Goal: Task Accomplishment & Management: Complete application form

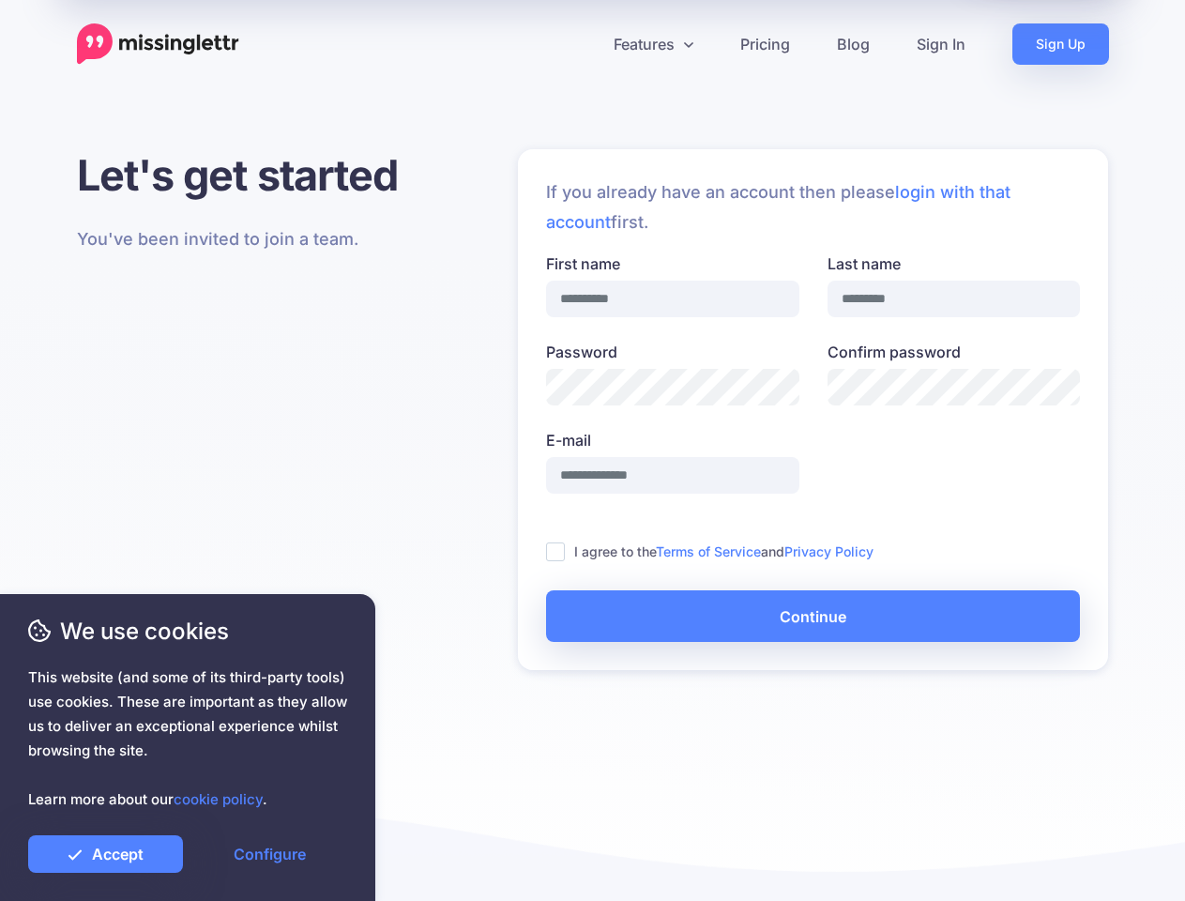
click at [592, 450] on label "E-mail" at bounding box center [672, 440] width 253 height 23
click at [592, 457] on input "E-mail" at bounding box center [672, 475] width 253 height 37
click at [585, 44] on icon at bounding box center [585, 43] width 9 height 9
click at [652, 44] on link "Features" at bounding box center [653, 43] width 127 height 41
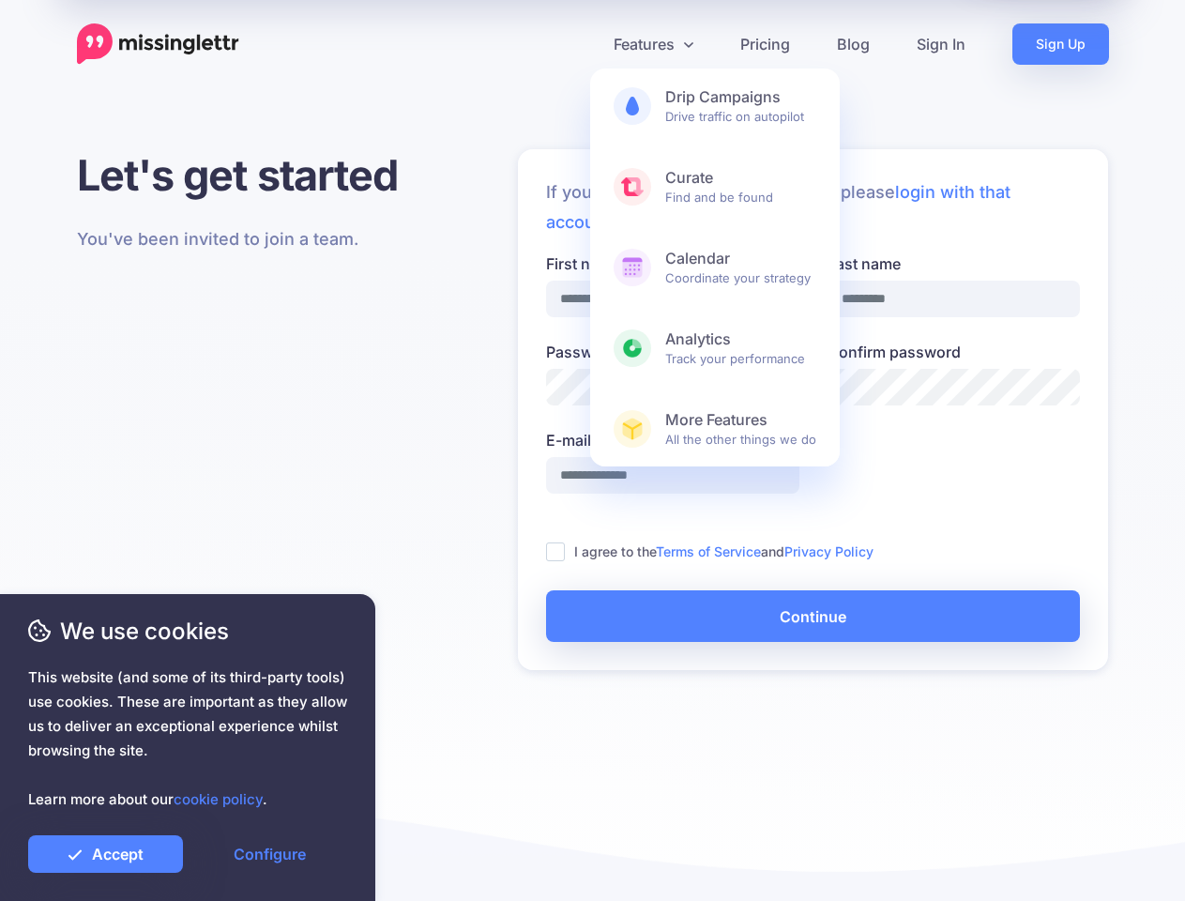
click at [556, 552] on ins at bounding box center [555, 551] width 19 height 19
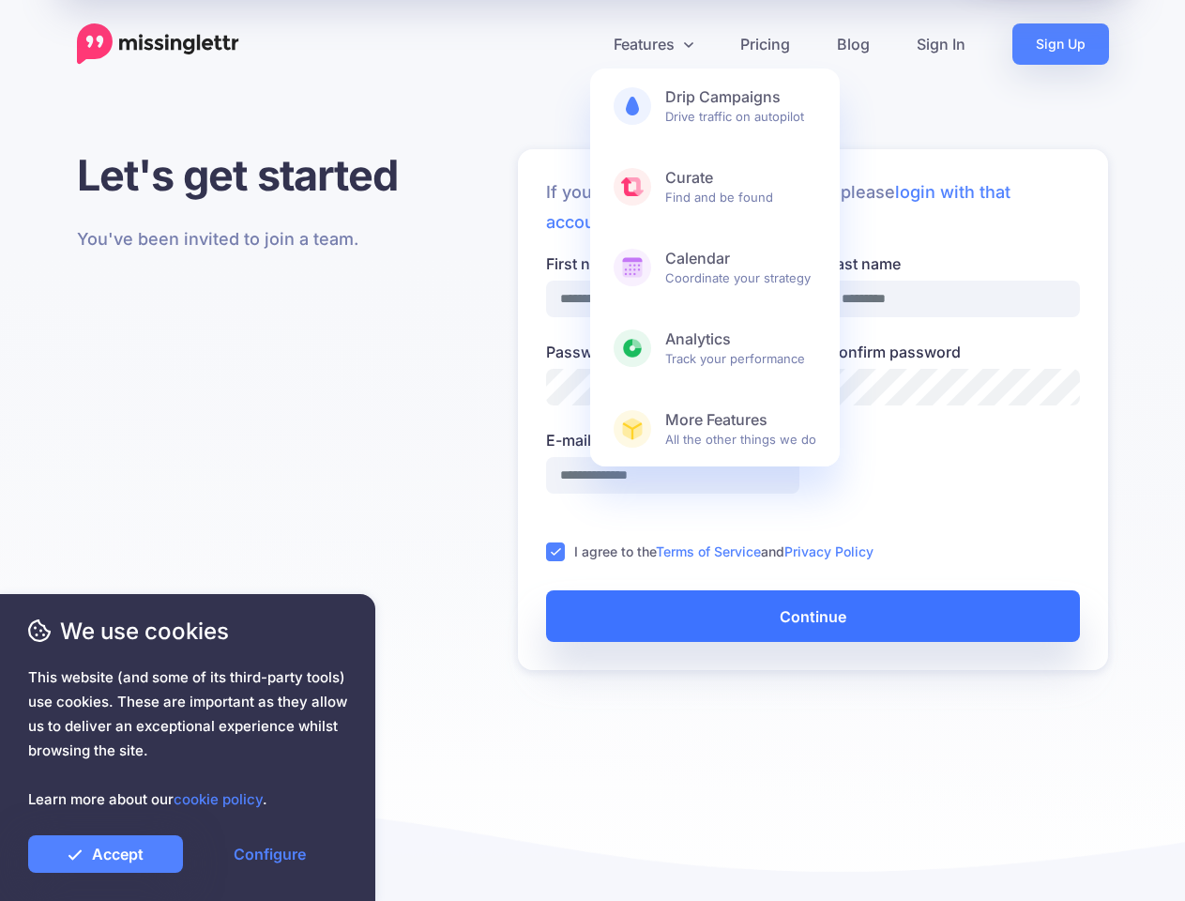
click at [813, 616] on button "Continue" at bounding box center [813, 616] width 534 height 52
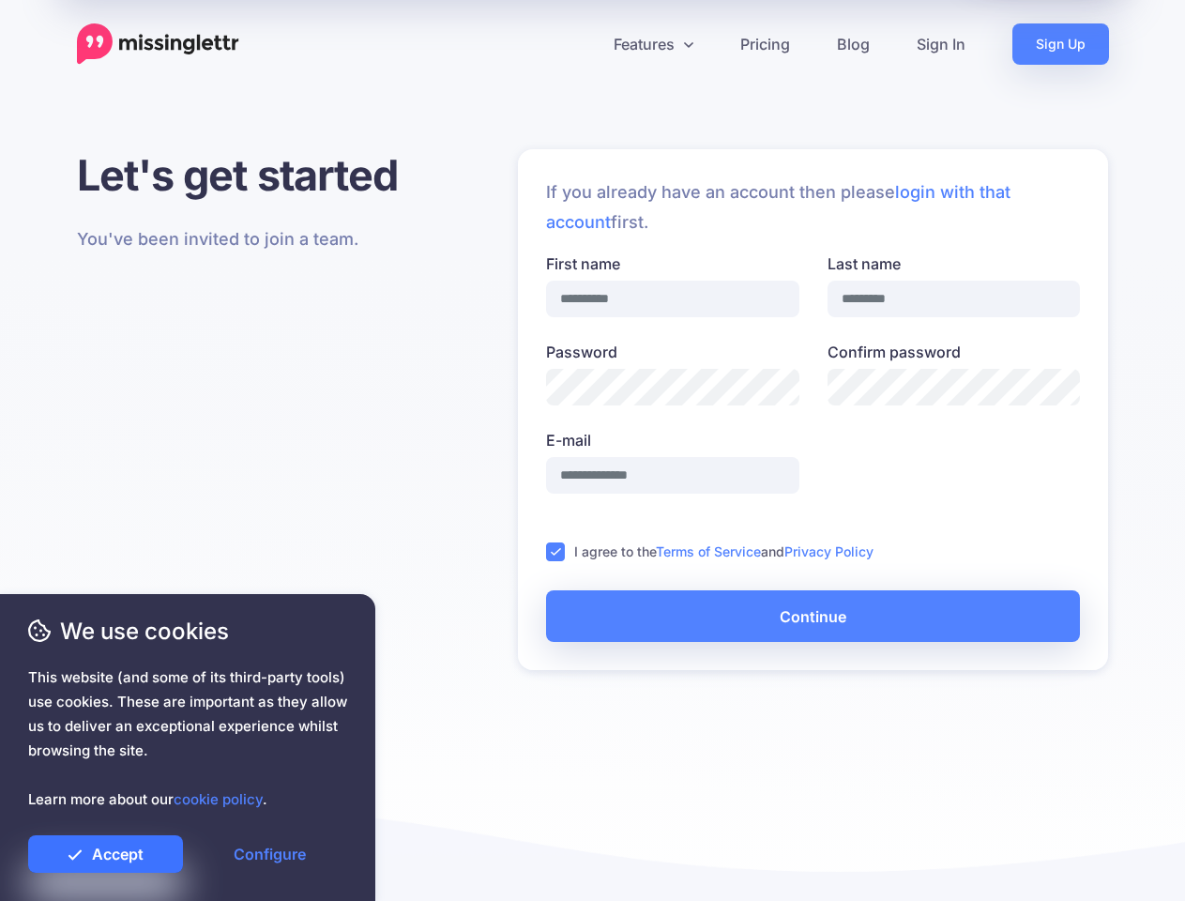
click at [105, 854] on link "Accept" at bounding box center [105, 854] width 155 height 38
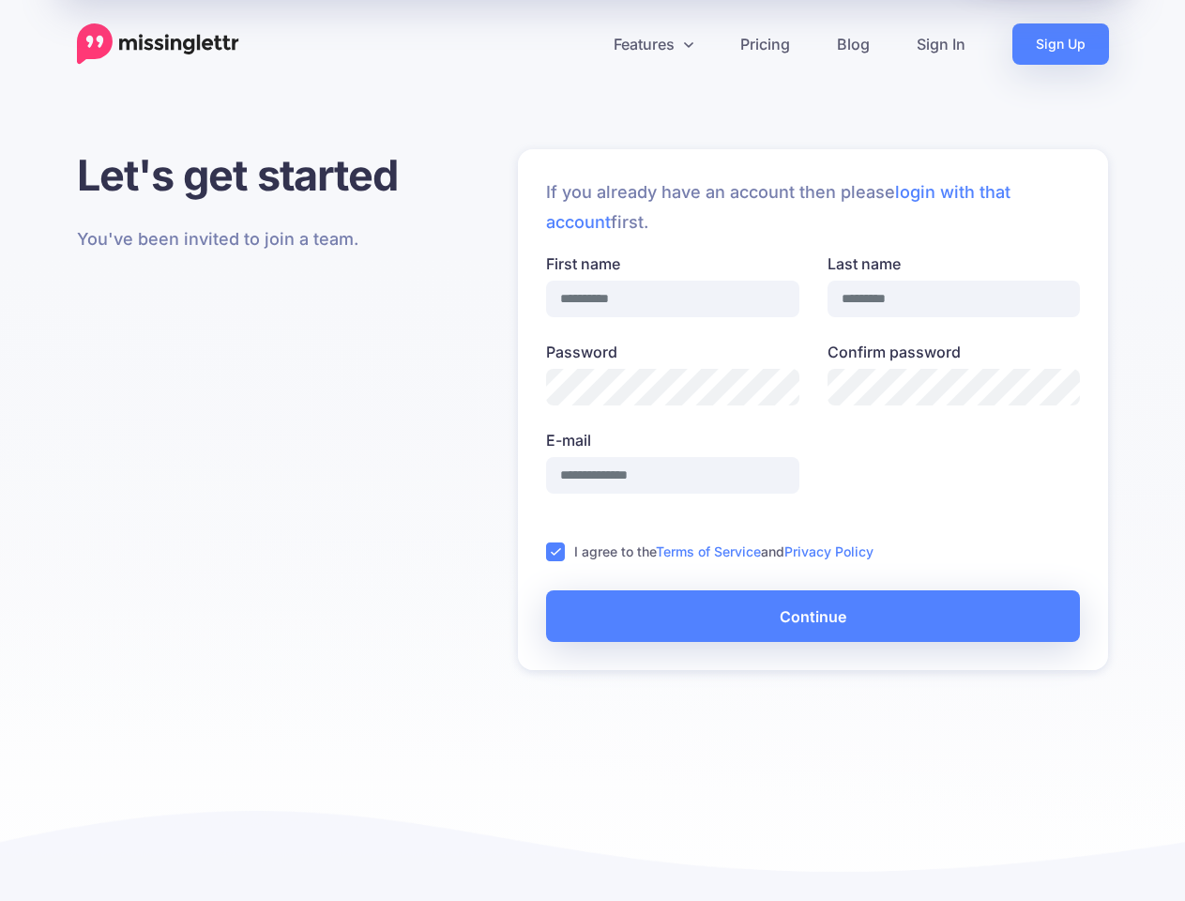
click at [269, 854] on link "Configure" at bounding box center [269, 854] width 155 height 38
